Goal: Navigation & Orientation: Find specific page/section

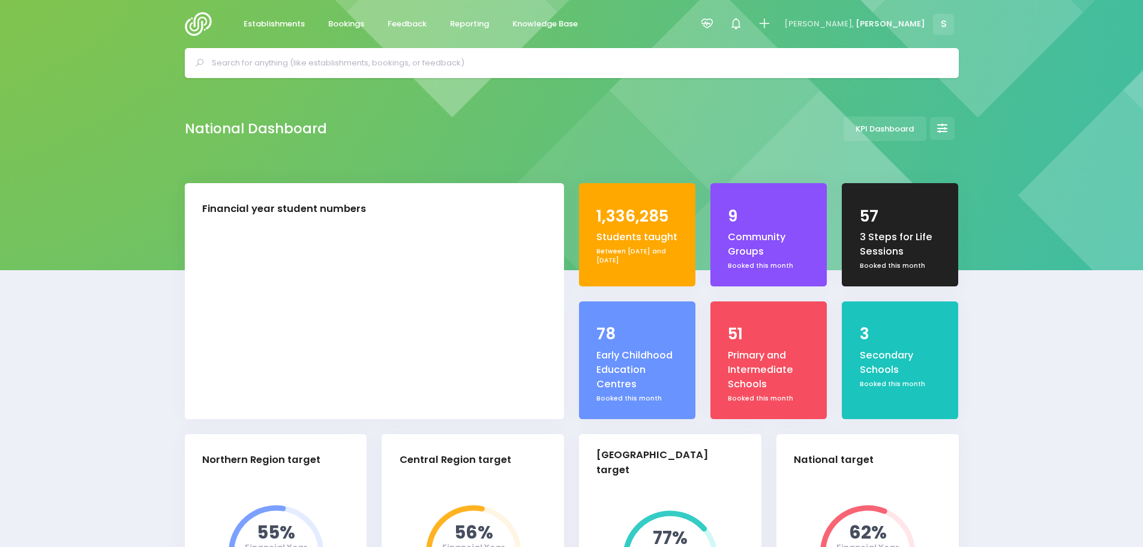
select select "5"
click at [405, 22] on span "Feedback" at bounding box center [407, 24] width 39 height 12
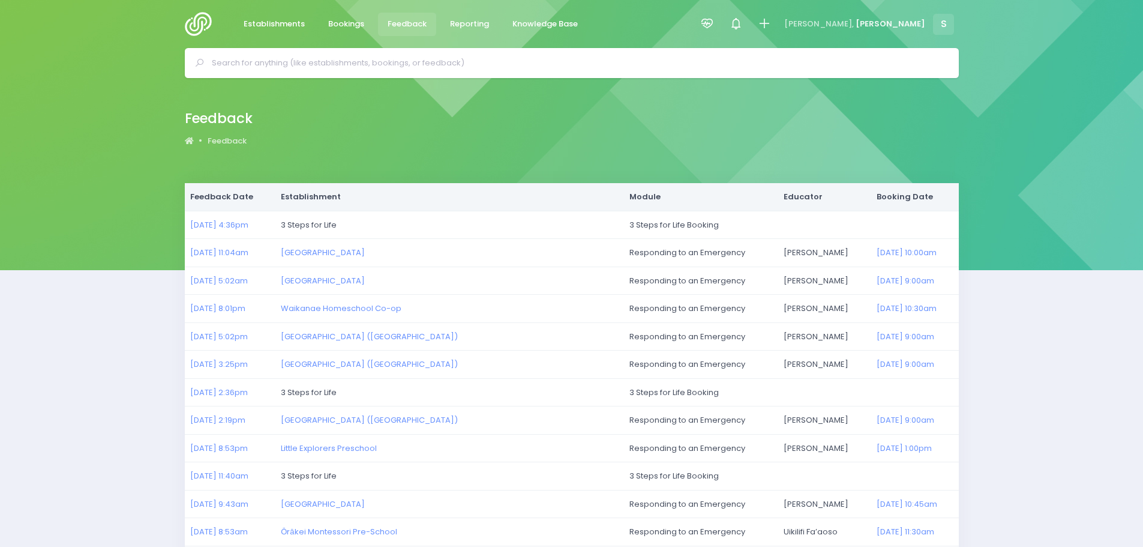
click at [198, 18] on img at bounding box center [202, 24] width 34 height 24
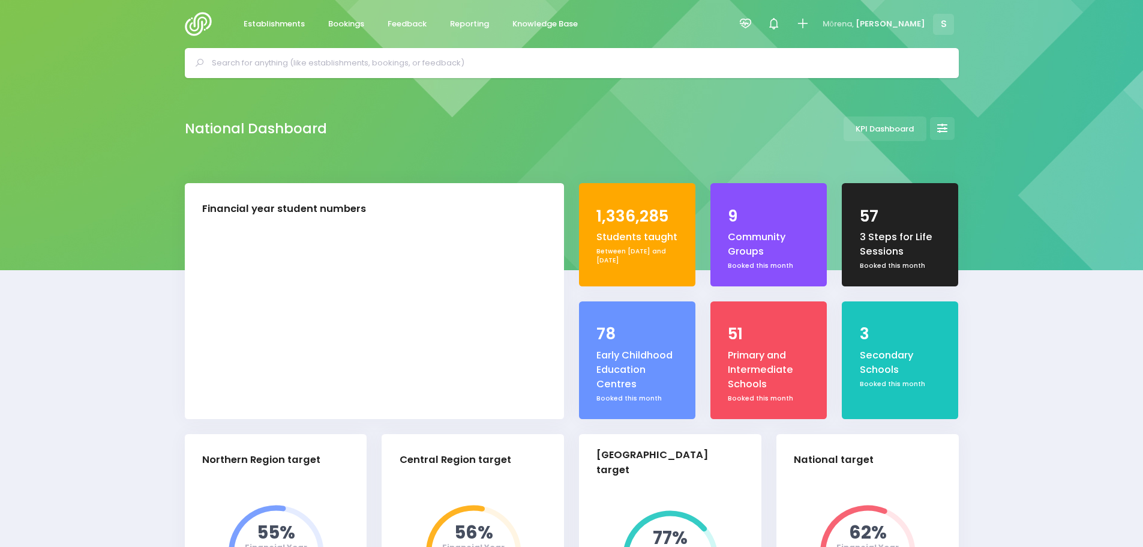
select select "5"
